Goal: Obtain resource: Download file/media

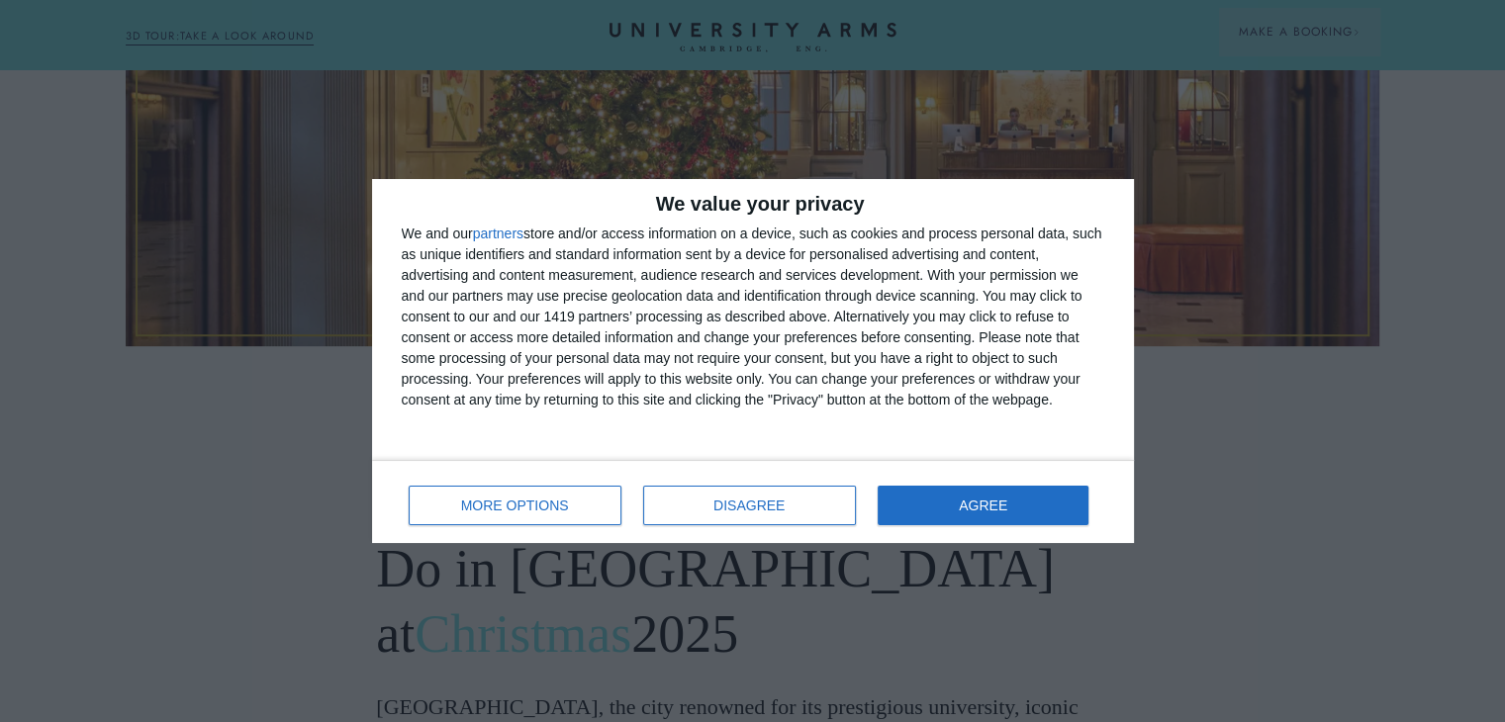
scroll to position [899, 0]
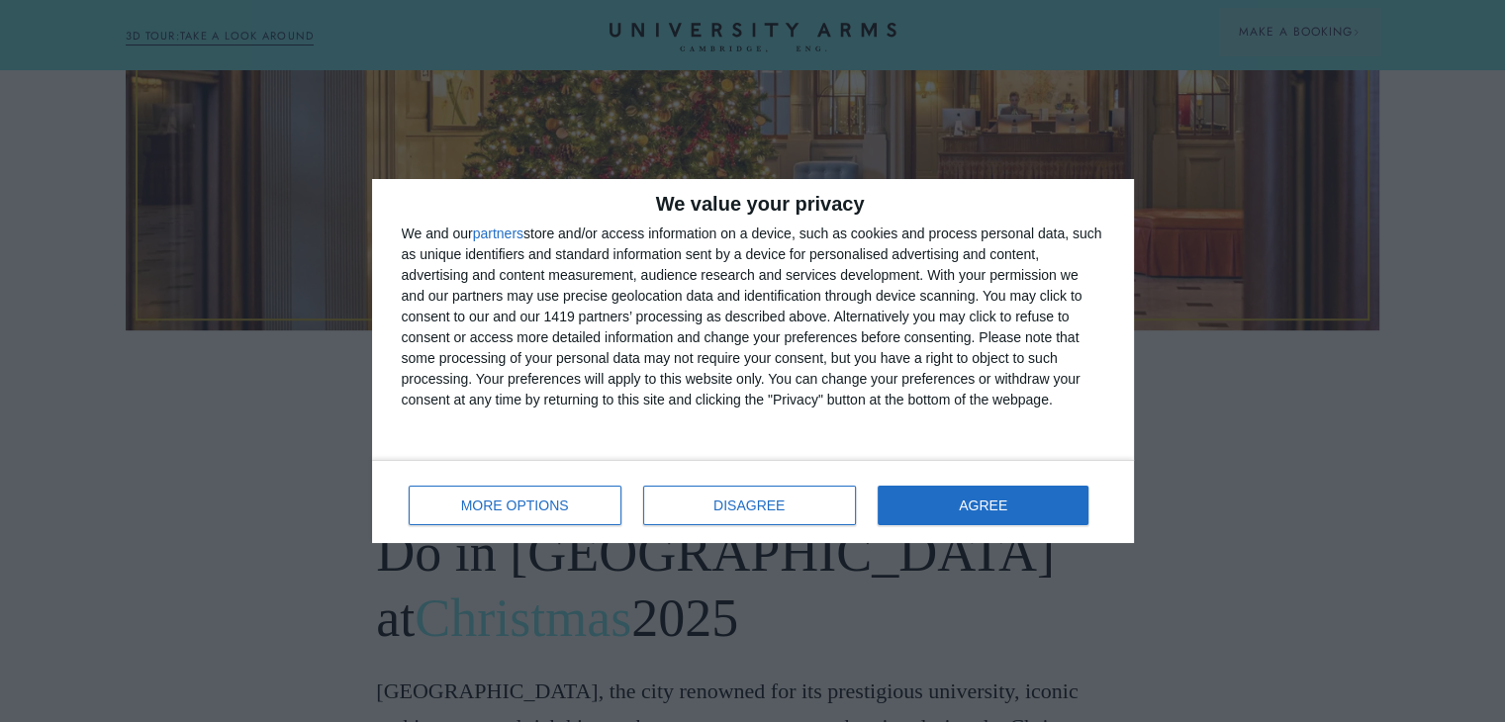
drag, startPoint x: 1513, startPoint y: 45, endPoint x: 1519, endPoint y: 91, distance: 46.9
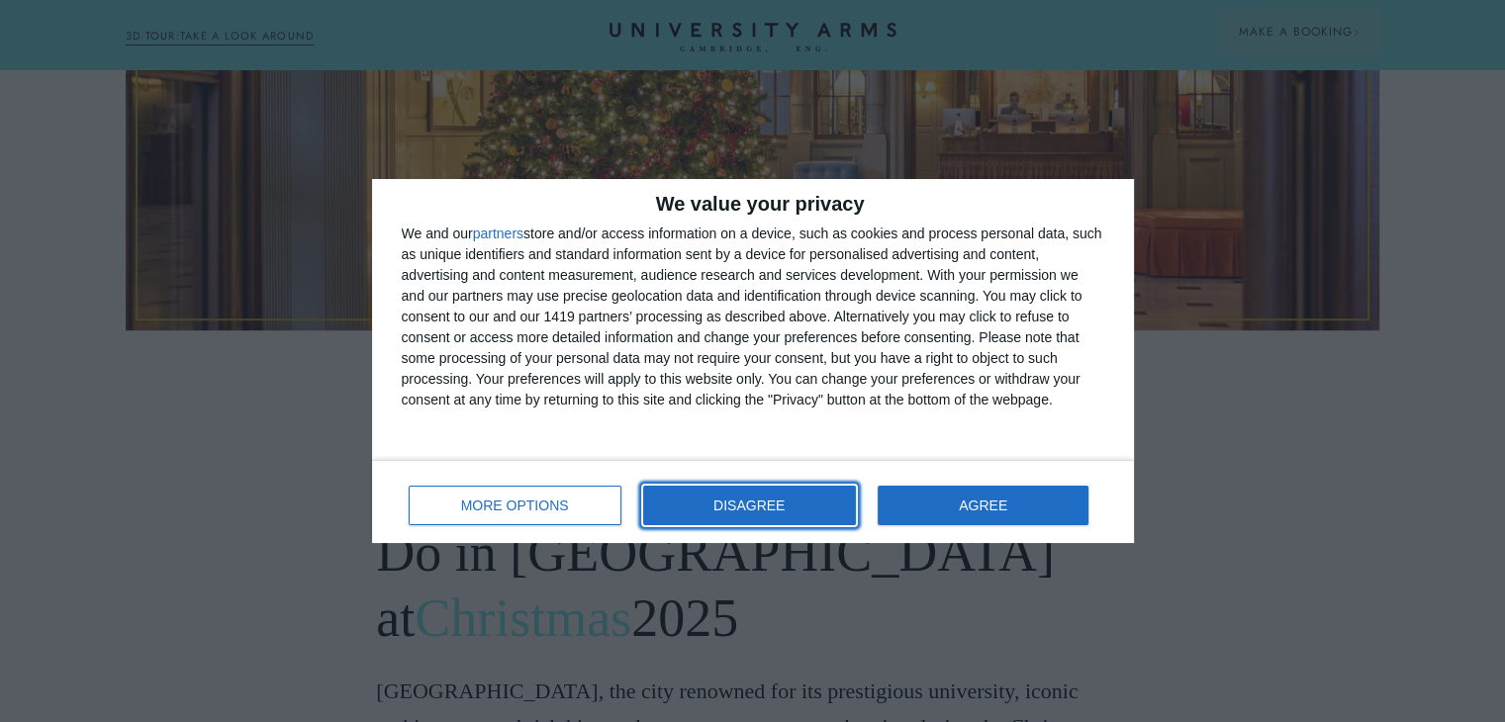
click at [730, 500] on span "DISAGREE" at bounding box center [748, 506] width 71 height 14
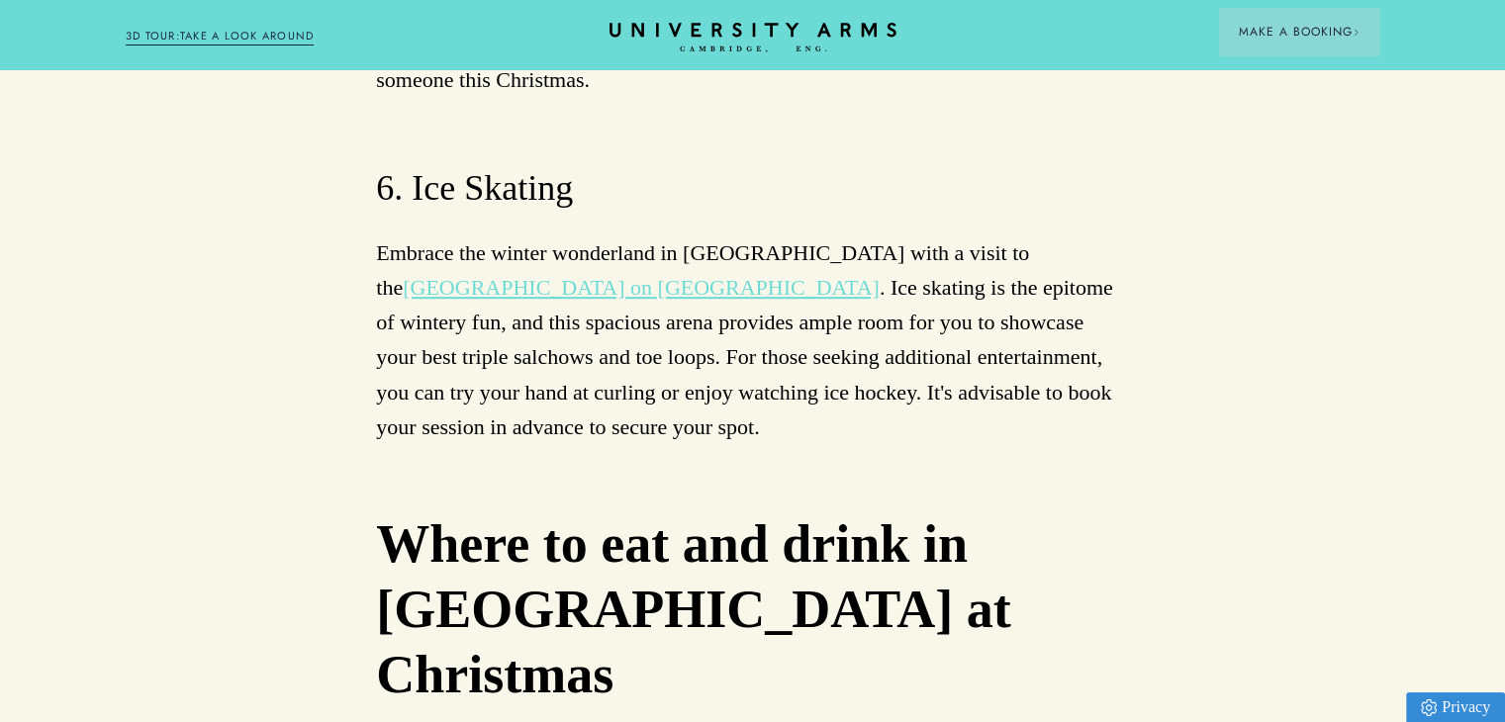
scroll to position [8709, 0]
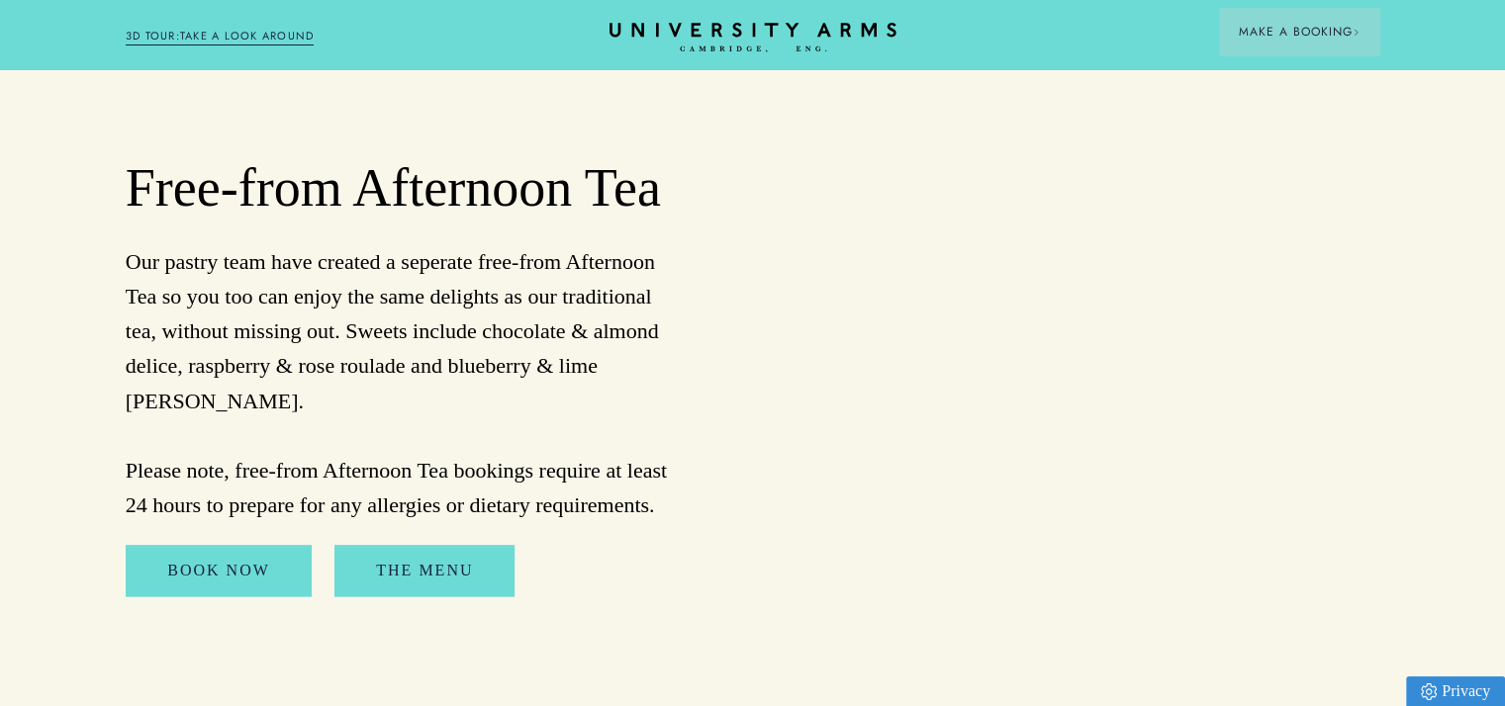
scroll to position [2531, 0]
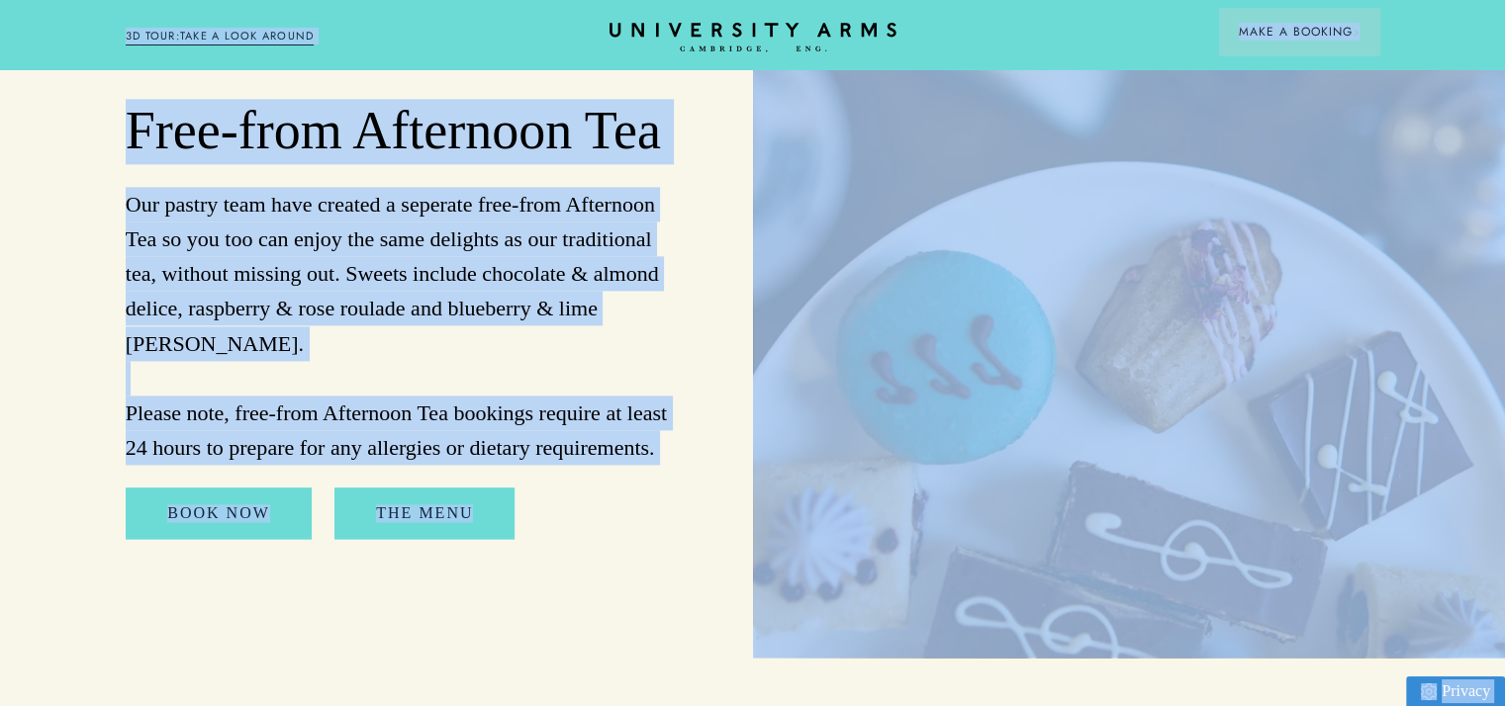
drag, startPoint x: 1499, startPoint y: 571, endPoint x: 1488, endPoint y: 678, distance: 107.4
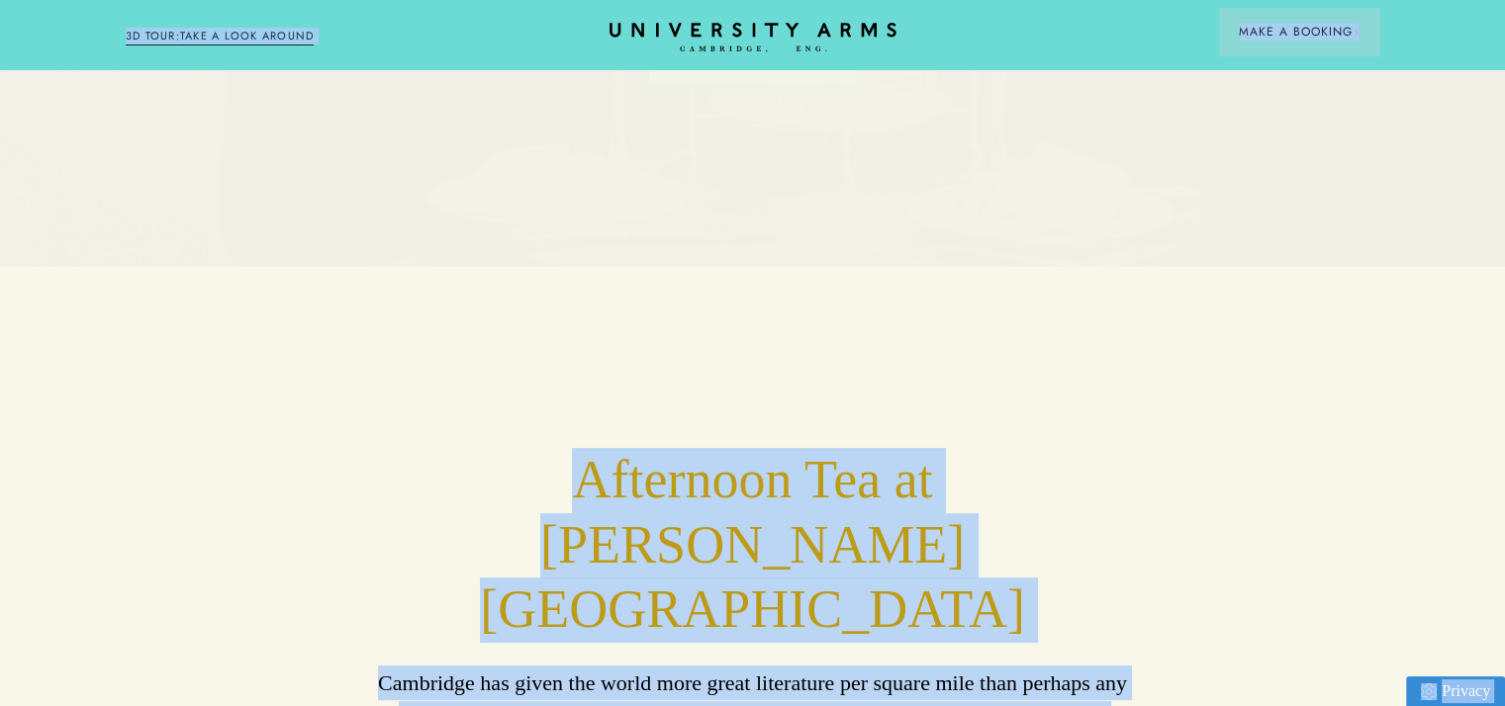
scroll to position [394, 0]
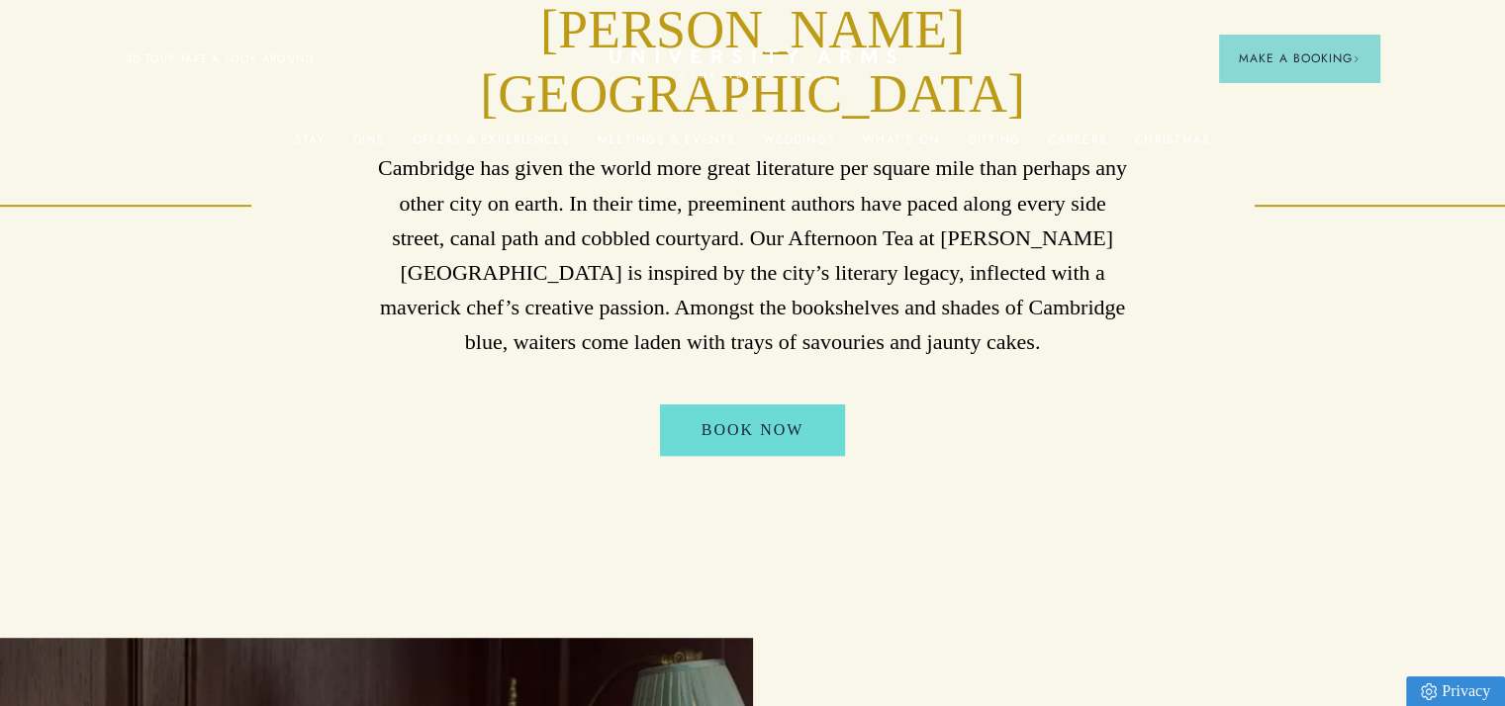
scroll to position [0, 0]
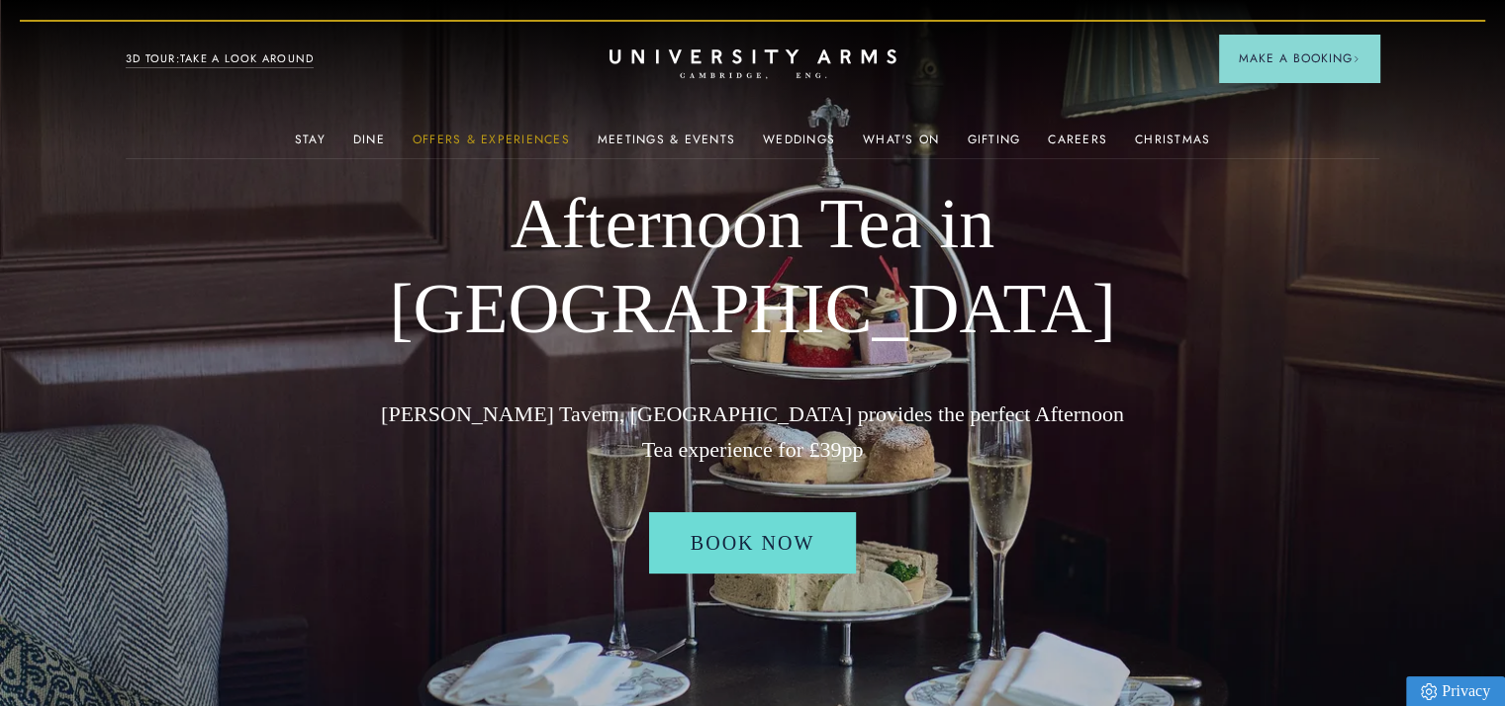
click at [492, 137] on link "Offers & Experiences" at bounding box center [491, 146] width 157 height 26
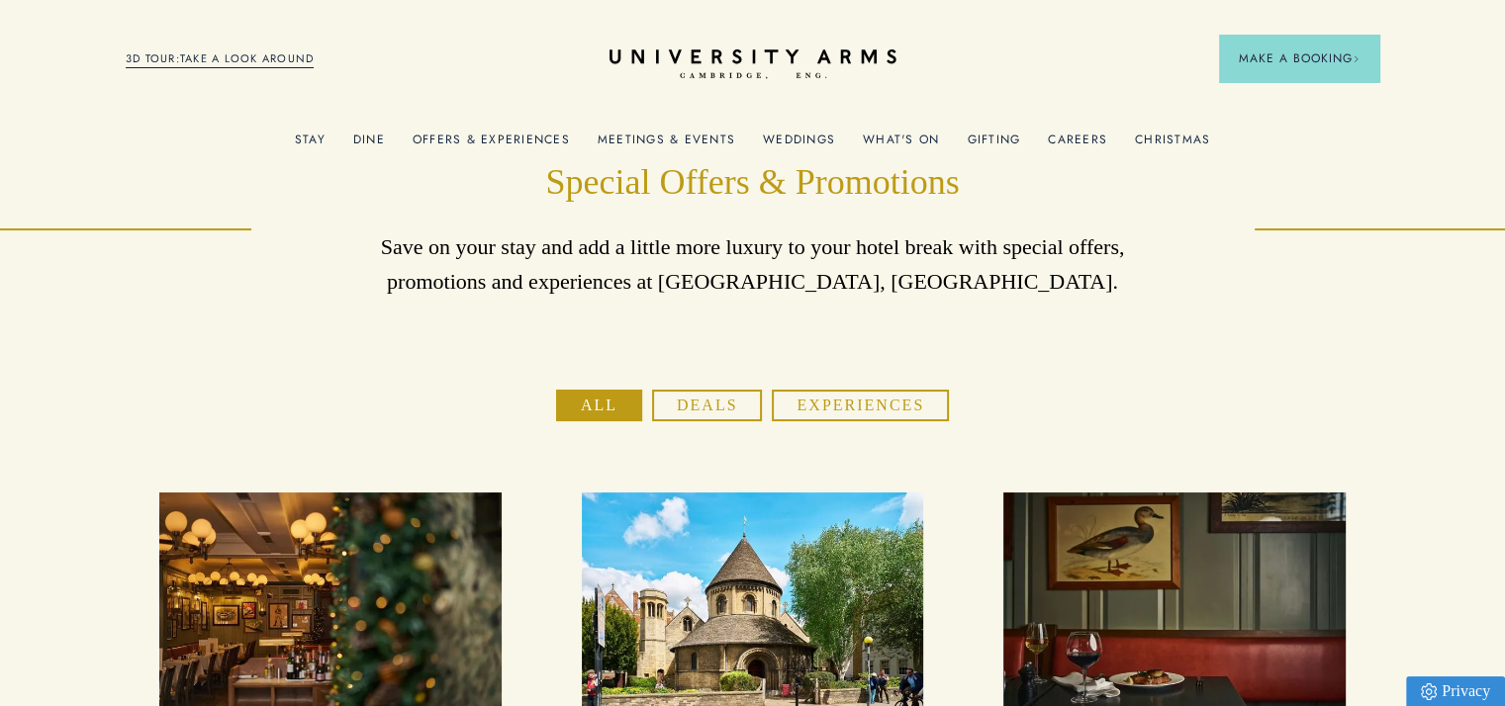
click at [1164, 138] on link "Christmas" at bounding box center [1172, 146] width 75 height 26
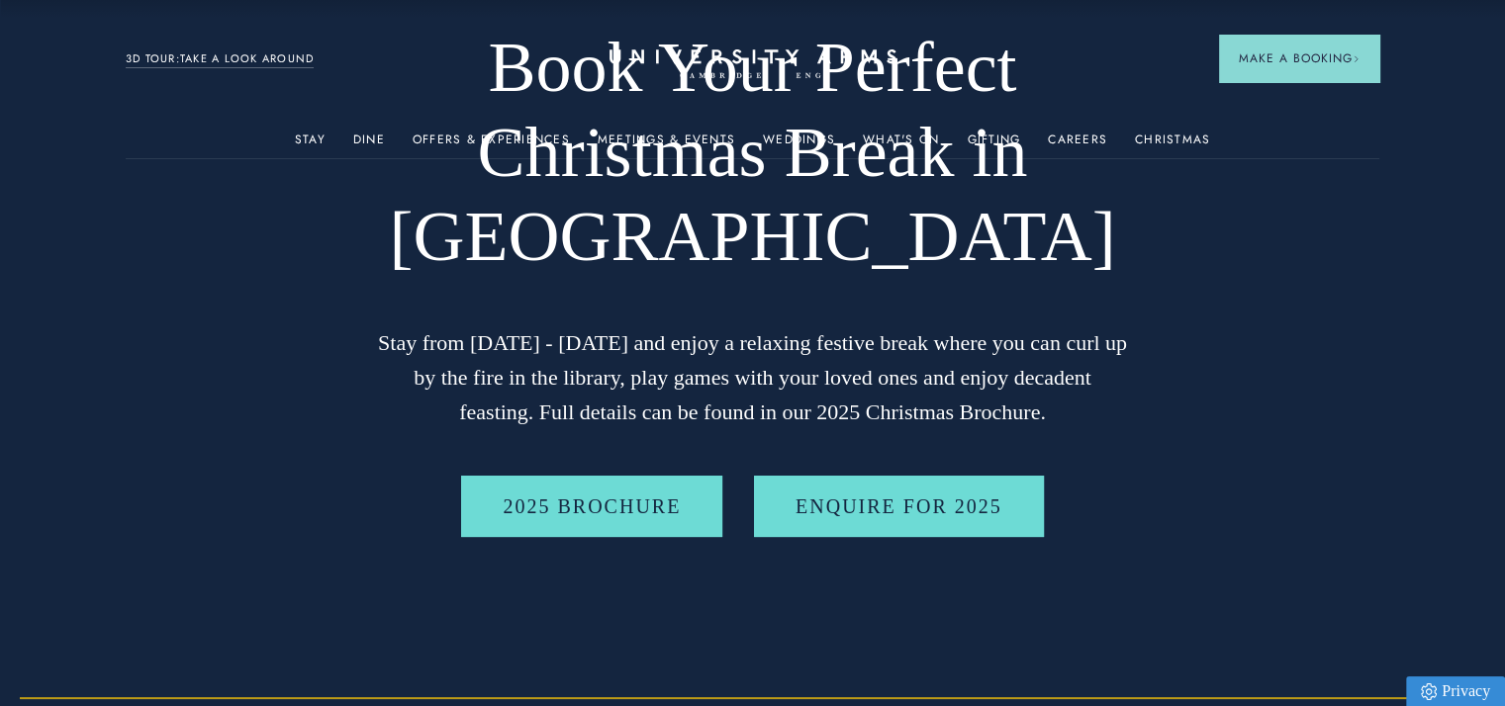
scroll to position [189, 0]
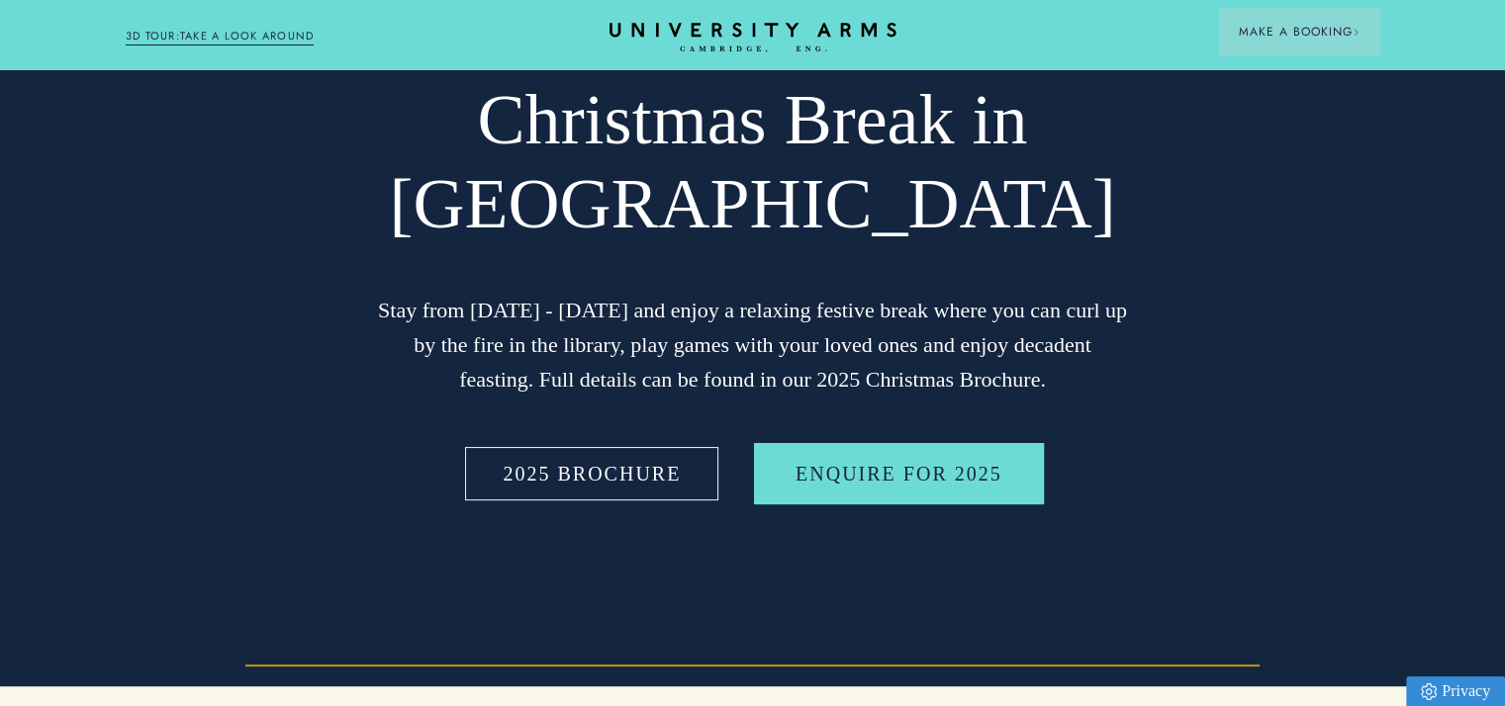
click at [669, 451] on link "2025 BROCHURE" at bounding box center [591, 473] width 261 height 61
